Goal: Navigation & Orientation: Find specific page/section

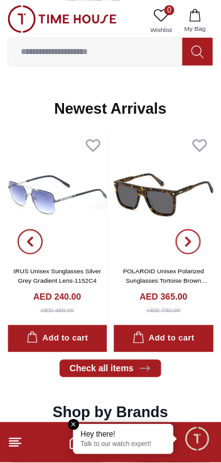
scroll to position [579, 0]
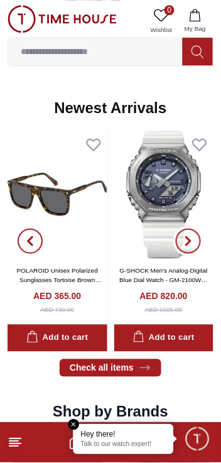
click at [192, 240] on icon "button" at bounding box center [189, 241] width 10 height 10
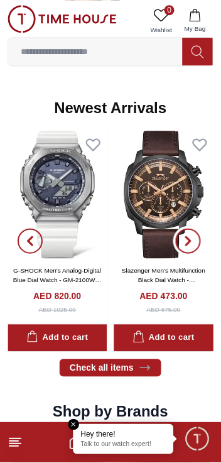
click at [189, 238] on icon "button" at bounding box center [189, 241] width 4 height 8
click at [189, 240] on icon "button" at bounding box center [189, 241] width 4 height 8
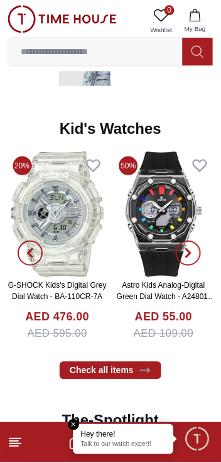
scroll to position [1592, 0]
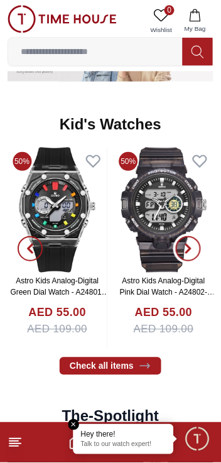
click at [194, 251] on span "button" at bounding box center [188, 248] width 25 height 25
click at [187, 249] on icon "button" at bounding box center [189, 249] width 10 height 10
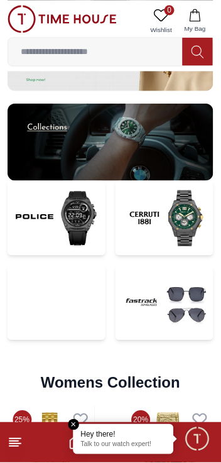
scroll to position [2273, 0]
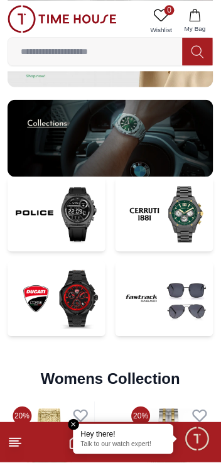
click at [67, 426] on footer at bounding box center [110, 443] width 221 height 40
click at [77, 423] on em "Close tooltip" at bounding box center [74, 425] width 11 height 11
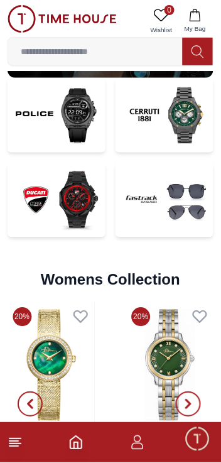
scroll to position [2272, 0]
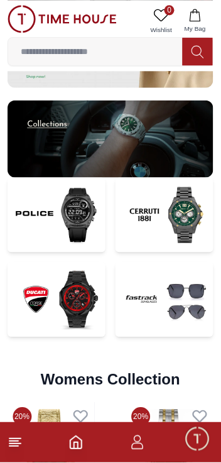
click at [160, 319] on img at bounding box center [165, 300] width 98 height 75
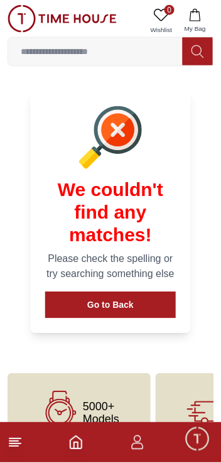
scroll to position [475, 0]
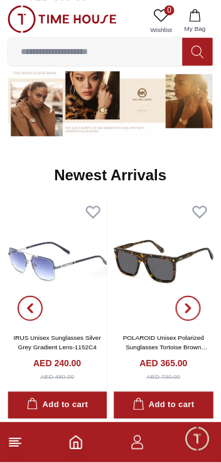
scroll to position [511, 0]
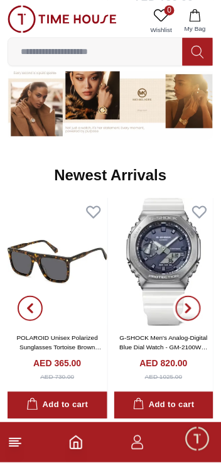
click at [192, 312] on icon "button" at bounding box center [189, 309] width 10 height 10
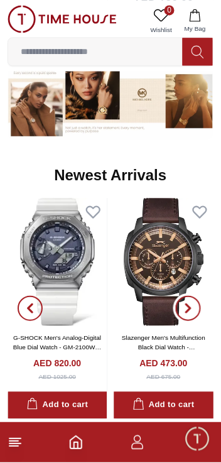
click at [191, 302] on span "button" at bounding box center [188, 308] width 25 height 25
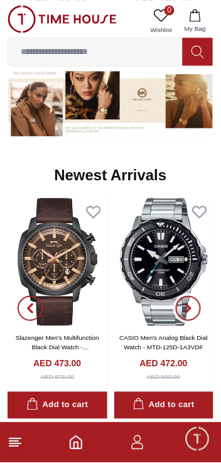
click at [188, 308] on icon "button" at bounding box center [189, 309] width 10 height 10
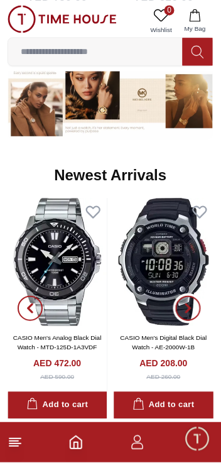
click at [192, 306] on icon "button" at bounding box center [189, 309] width 10 height 10
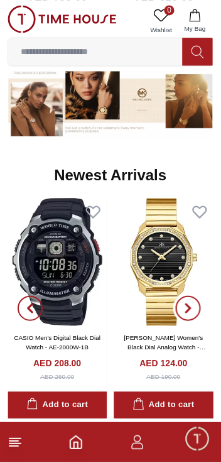
click at [187, 310] on icon "button" at bounding box center [189, 309] width 10 height 10
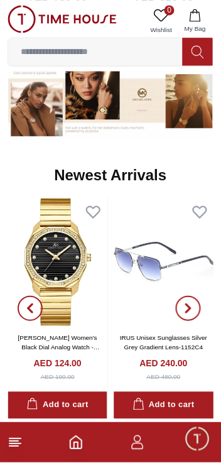
click at [189, 306] on icon "button" at bounding box center [189, 308] width 4 height 8
click at [183, 303] on span "button" at bounding box center [188, 308] width 25 height 25
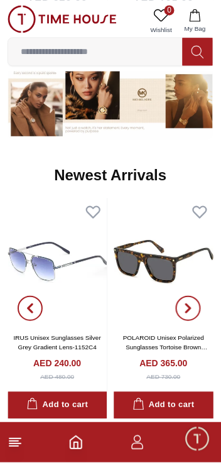
click at [23, 18] on img at bounding box center [62, 19] width 109 height 28
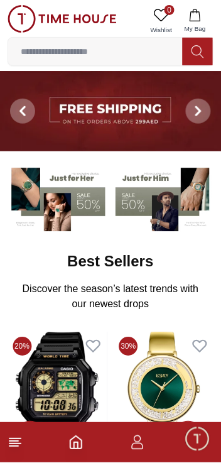
click at [19, 21] on img at bounding box center [62, 19] width 109 height 28
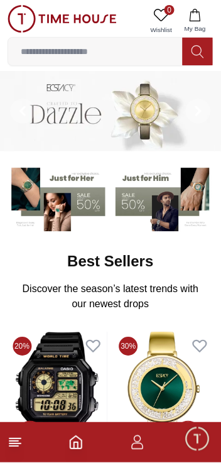
click at [16, 445] on line at bounding box center [14, 445] width 11 height 0
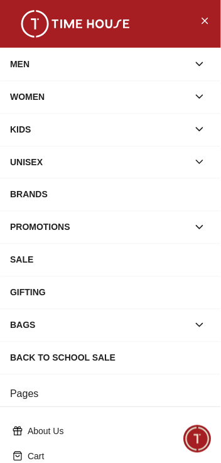
click at [201, 63] on icon "button" at bounding box center [200, 64] width 13 height 13
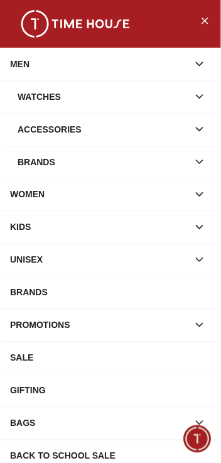
click at [199, 139] on button "button" at bounding box center [200, 129] width 23 height 23
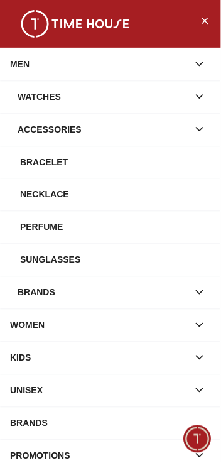
click at [35, 226] on div "Perfume" at bounding box center [115, 227] width 191 height 23
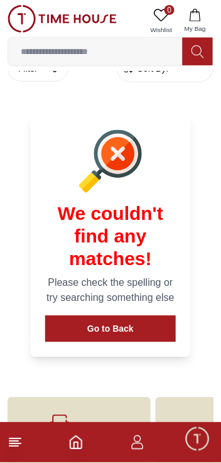
scroll to position [46, 0]
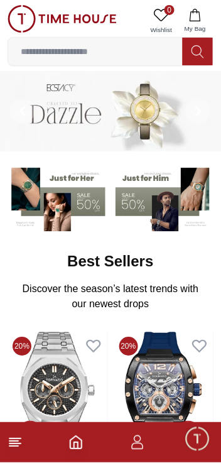
click at [19, 442] on icon at bounding box center [15, 443] width 15 height 15
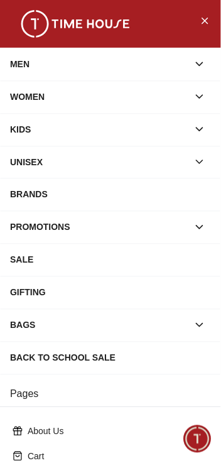
click at [20, 67] on div "MEN" at bounding box center [99, 64] width 179 height 23
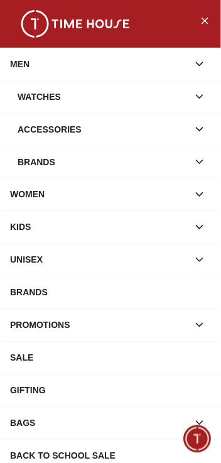
click at [53, 125] on div "Accessories" at bounding box center [103, 129] width 171 height 23
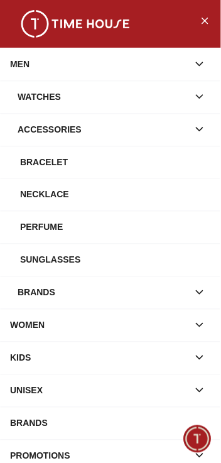
click at [49, 265] on div "Sunglasses" at bounding box center [115, 260] width 191 height 23
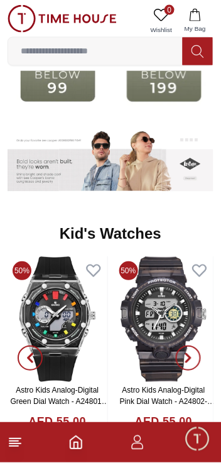
scroll to position [1573, 0]
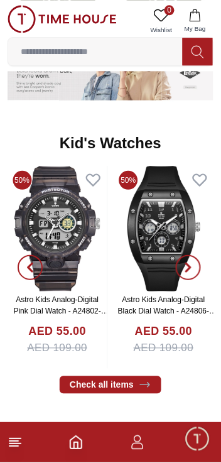
click at [22, 447] on icon at bounding box center [15, 443] width 15 height 15
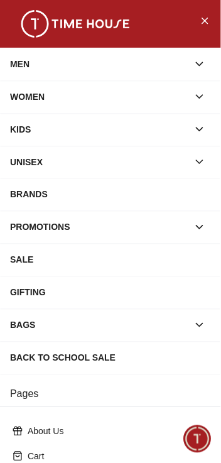
click at [196, 158] on icon "button" at bounding box center [200, 162] width 13 height 13
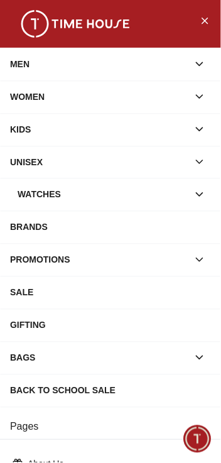
click at [202, 135] on icon "button" at bounding box center [200, 129] width 13 height 13
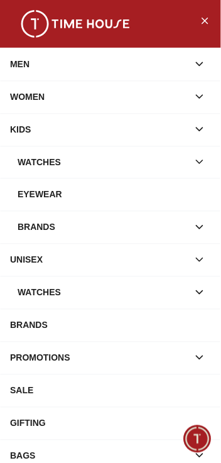
click at [200, 228] on icon "button" at bounding box center [200, 227] width 6 height 3
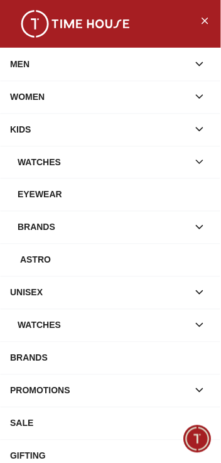
click at [34, 265] on div "Astro" at bounding box center [115, 260] width 191 height 23
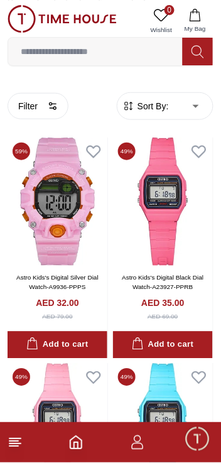
scroll to position [304, 0]
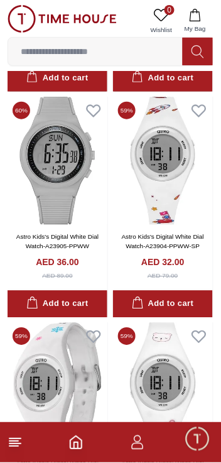
scroll to position [2414, 0]
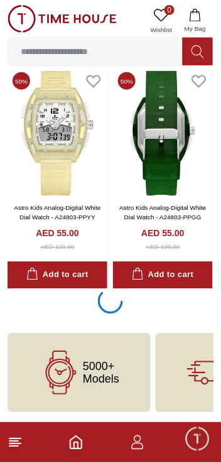
scroll to position [2387, 0]
